Goal: Information Seeking & Learning: Understand process/instructions

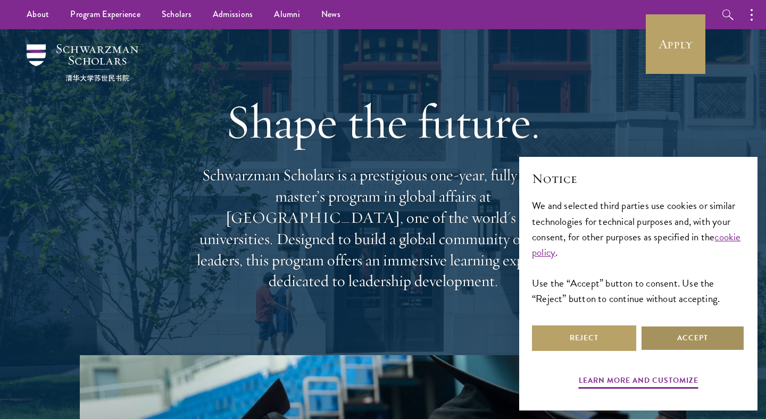
click at [667, 333] on button "Accept" at bounding box center [692, 338] width 104 height 26
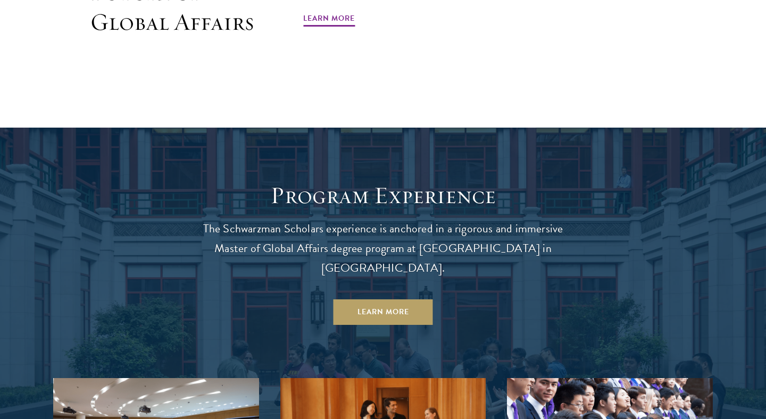
scroll to position [879, 0]
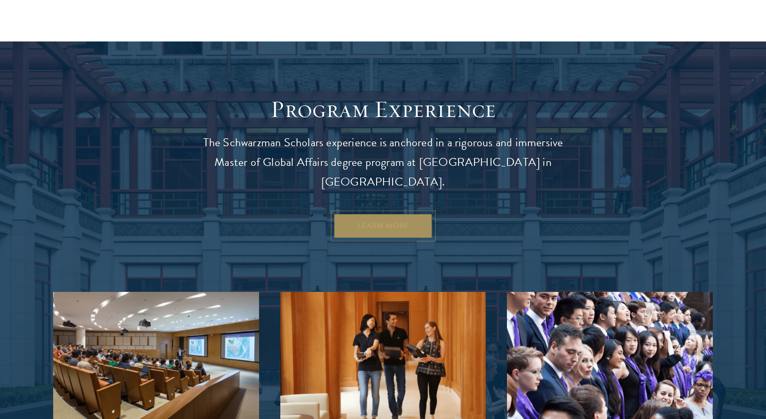
click at [386, 213] on link "Learn More" at bounding box center [382, 226] width 99 height 26
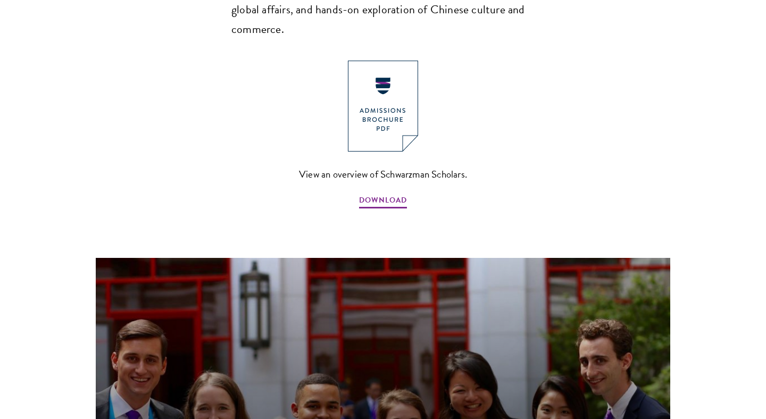
scroll to position [851, 0]
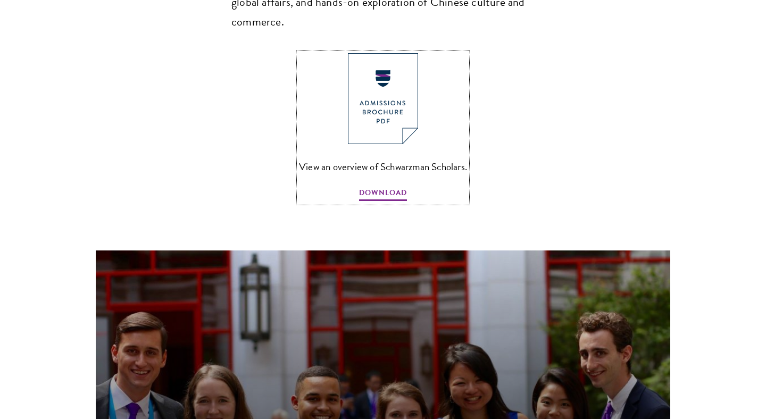
click at [381, 74] on img at bounding box center [383, 98] width 70 height 91
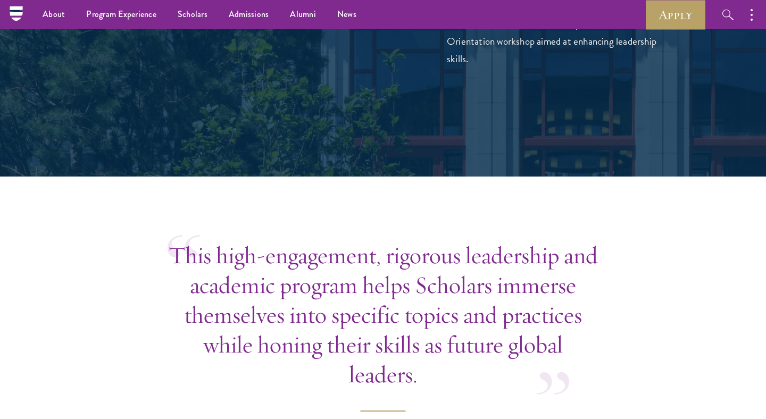
scroll to position [2996, 0]
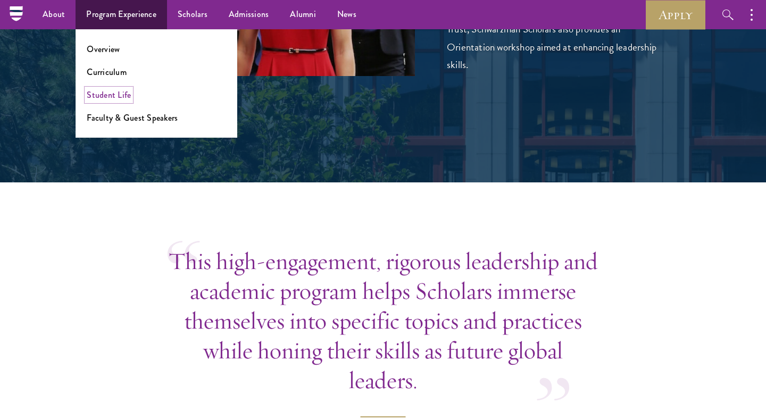
click at [111, 98] on link "Student Life" at bounding box center [109, 95] width 44 height 12
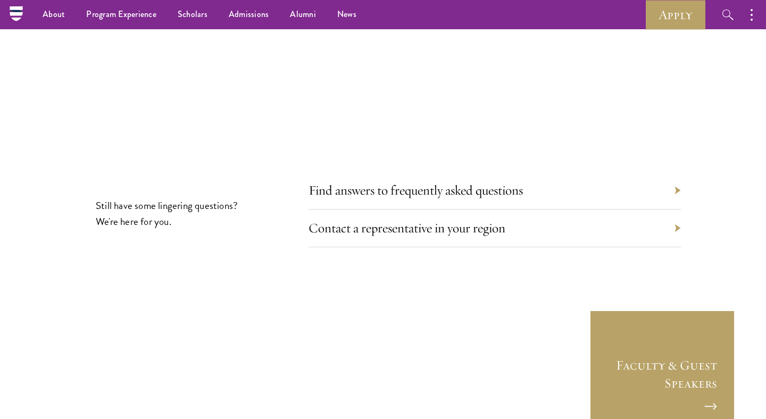
scroll to position [3440, 0]
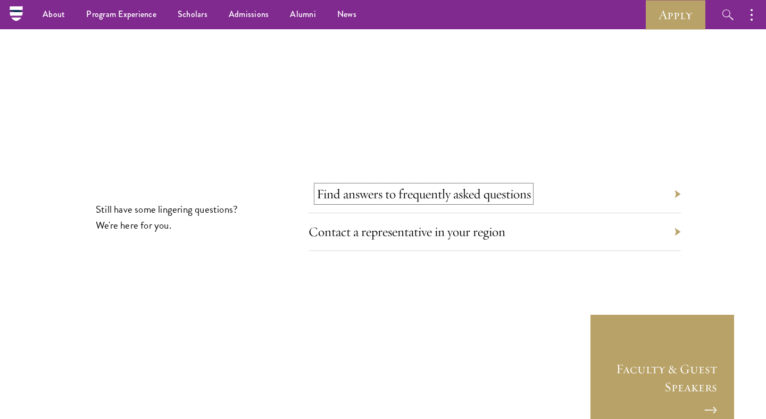
click at [425, 186] on link "Find answers to frequently asked questions" at bounding box center [423, 194] width 214 height 16
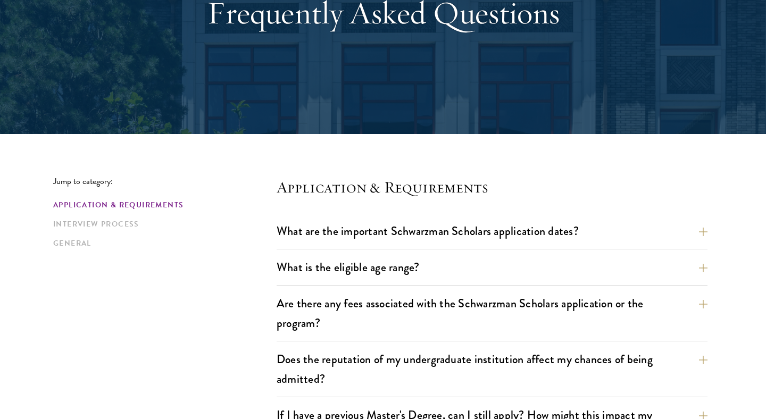
scroll to position [172, 0]
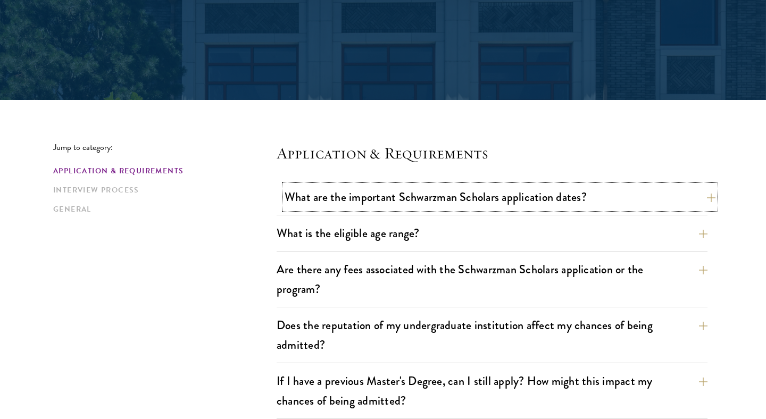
click at [454, 190] on button "What are the important Schwarzman Scholars application dates?" at bounding box center [499, 197] width 431 height 24
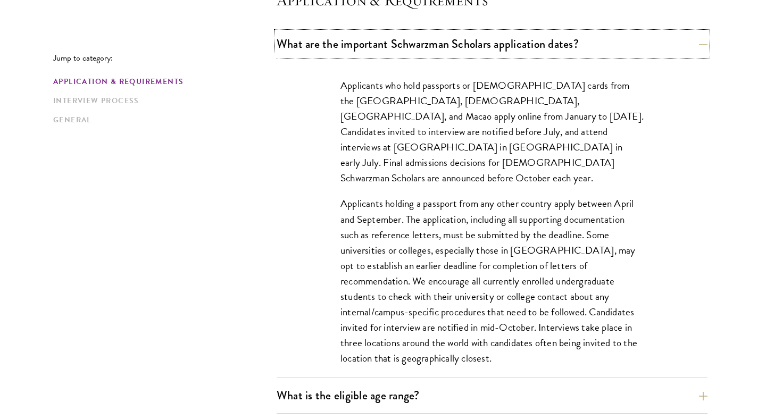
scroll to position [334, 0]
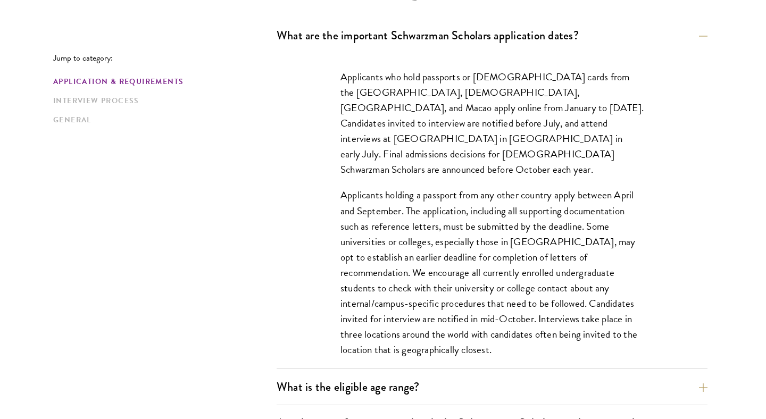
click at [399, 240] on p "Applicants holding a passport from any other country apply between April and Se…" at bounding box center [491, 272] width 303 height 170
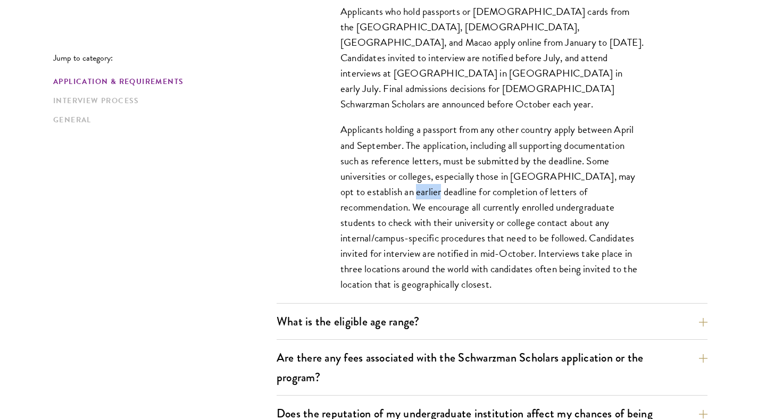
scroll to position [406, 0]
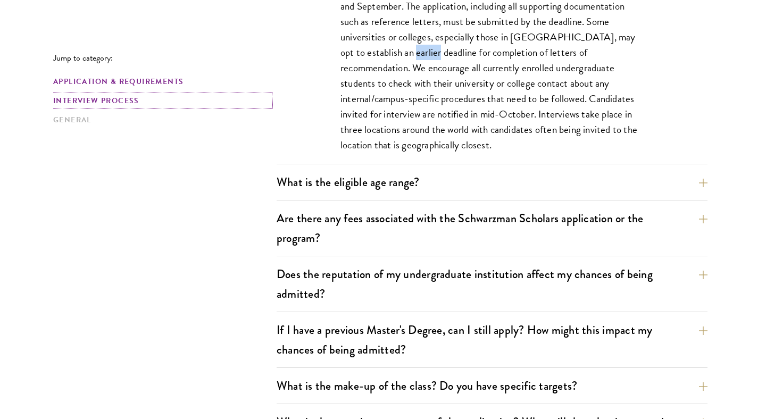
click at [105, 101] on link "Interview Process" at bounding box center [161, 100] width 217 height 11
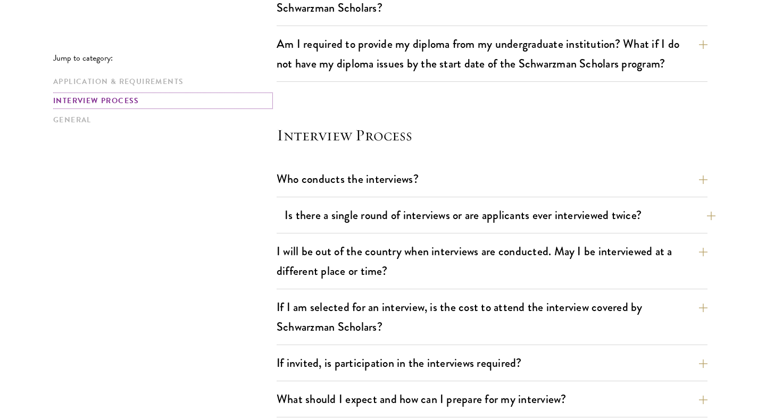
scroll to position [1501, 0]
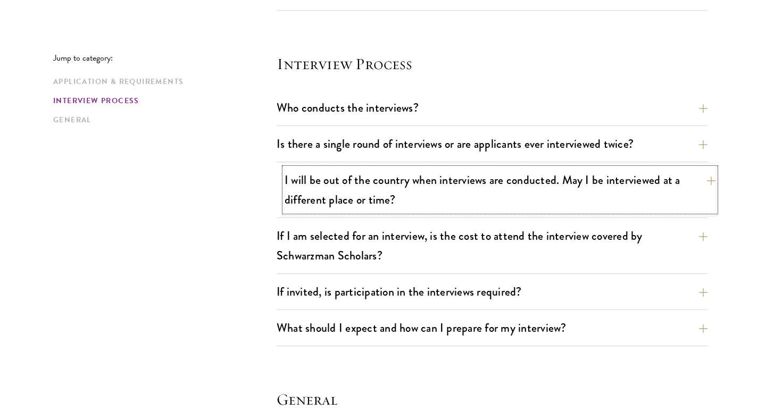
click at [346, 175] on button "I will be out of the country when interviews are conducted. May I be interviewe…" at bounding box center [499, 190] width 431 height 44
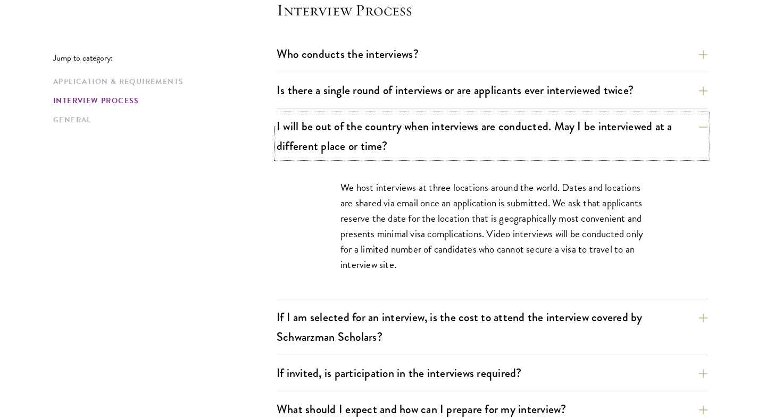
scroll to position [1239, 0]
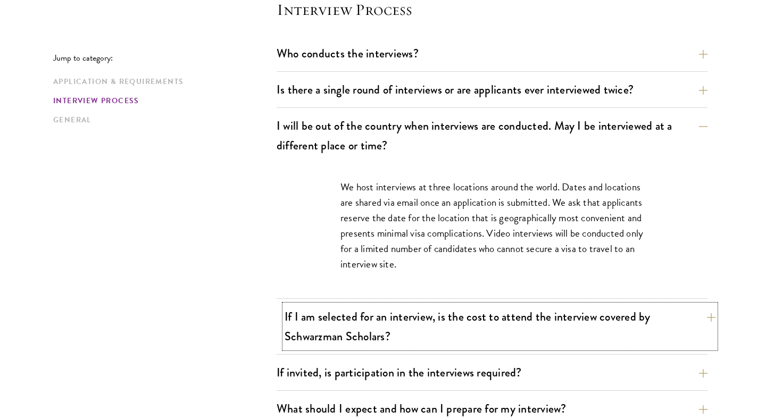
click at [457, 325] on button "If I am selected for an interview, is the cost to attend the interview covered …" at bounding box center [499, 327] width 431 height 44
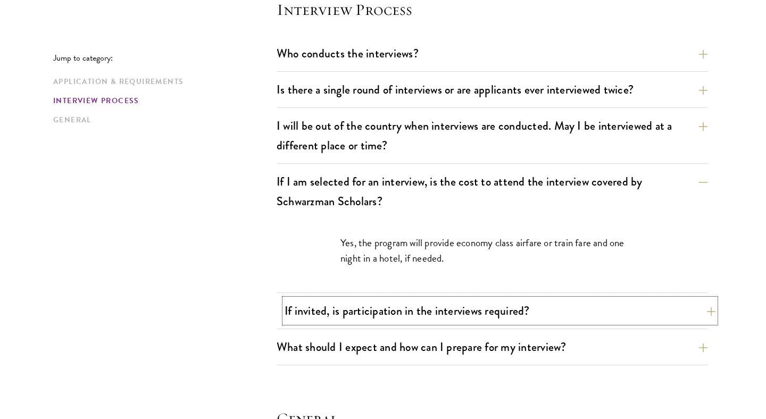
click at [348, 316] on button "If invited, is participation in the interviews required?" at bounding box center [499, 311] width 431 height 24
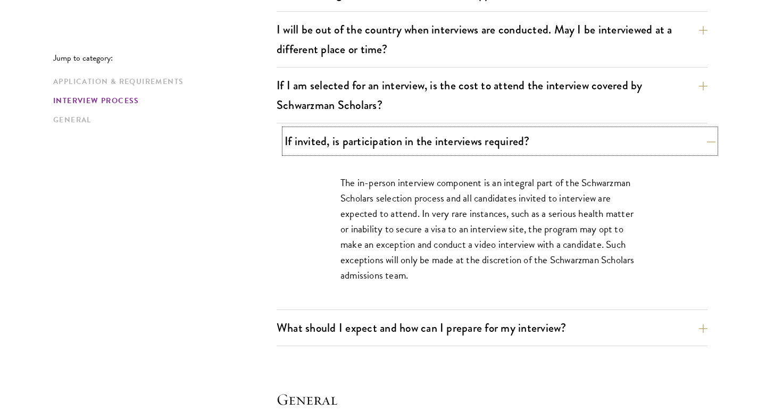
scroll to position [1338, 0]
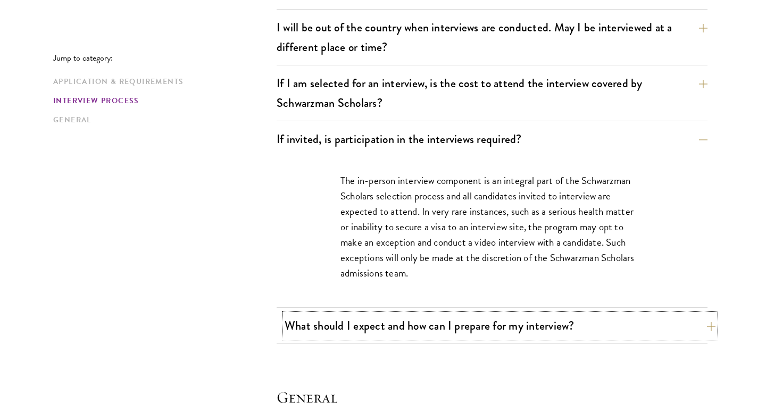
click at [354, 333] on button "What should I expect and how can I prepare for my interview?" at bounding box center [499, 326] width 431 height 24
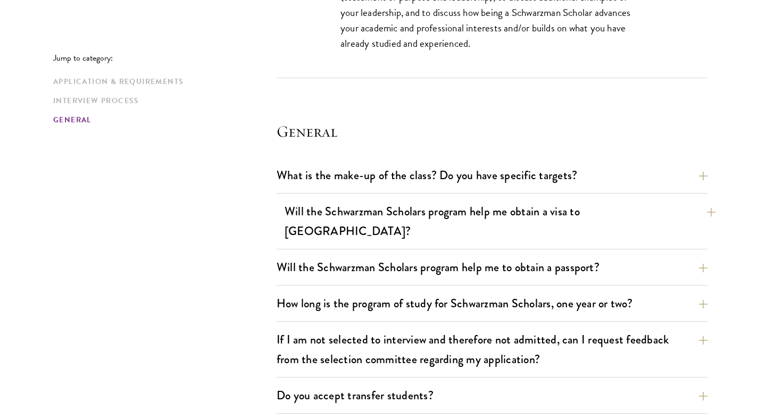
scroll to position [2117, 0]
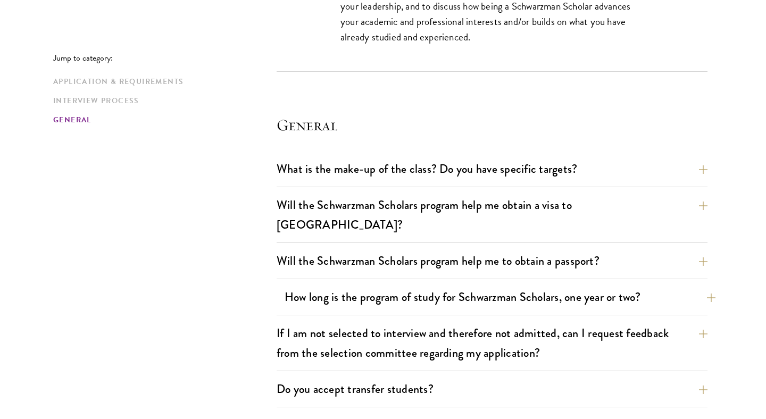
click at [451, 287] on button "How long is the program of study for Schwarzman Scholars, one year or two?" at bounding box center [499, 297] width 431 height 24
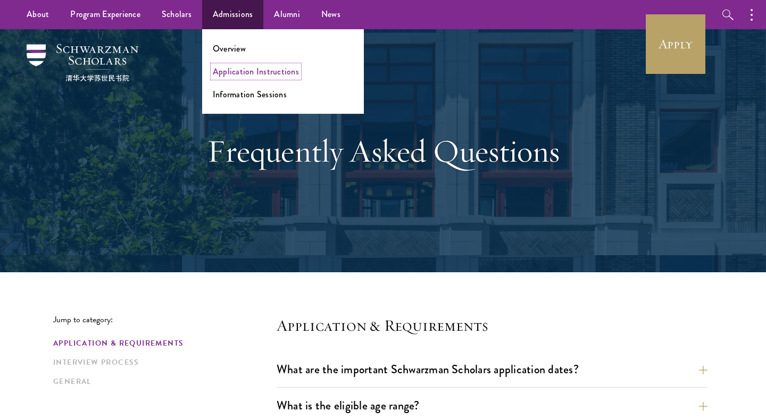
click at [233, 71] on link "Application Instructions" at bounding box center [256, 71] width 86 height 12
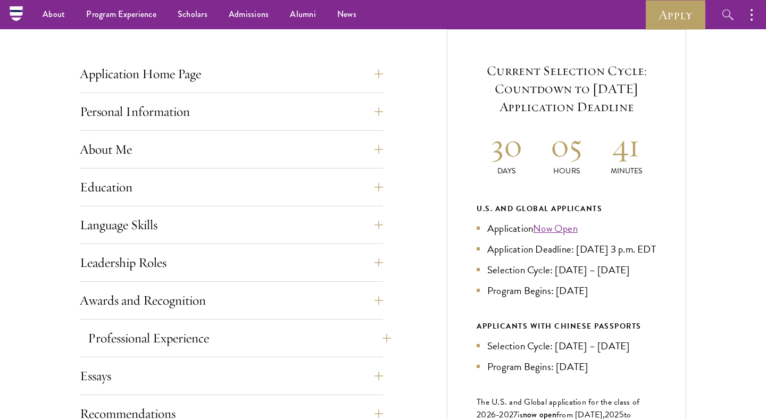
scroll to position [374, 0]
